Goal: Download file/media

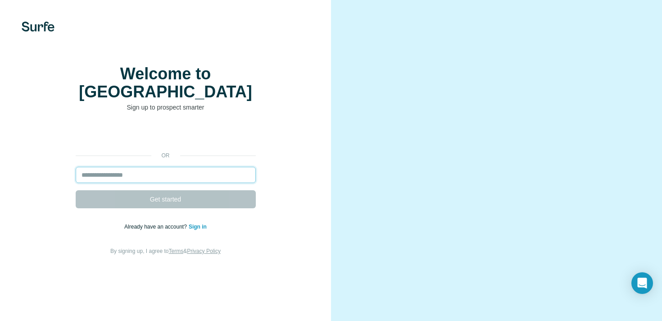
click at [152, 183] on input "email" at bounding box center [166, 175] width 180 height 16
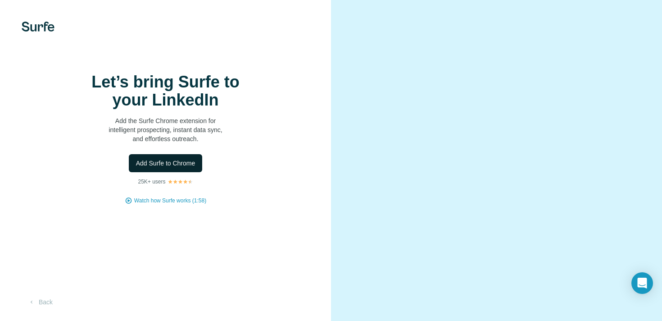
click at [162, 168] on span "Add Surfe to Chrome" at bounding box center [165, 163] width 59 height 9
click at [165, 168] on span "Add Surfe to Chrome" at bounding box center [165, 163] width 59 height 9
